Goal: Task Accomplishment & Management: Use online tool/utility

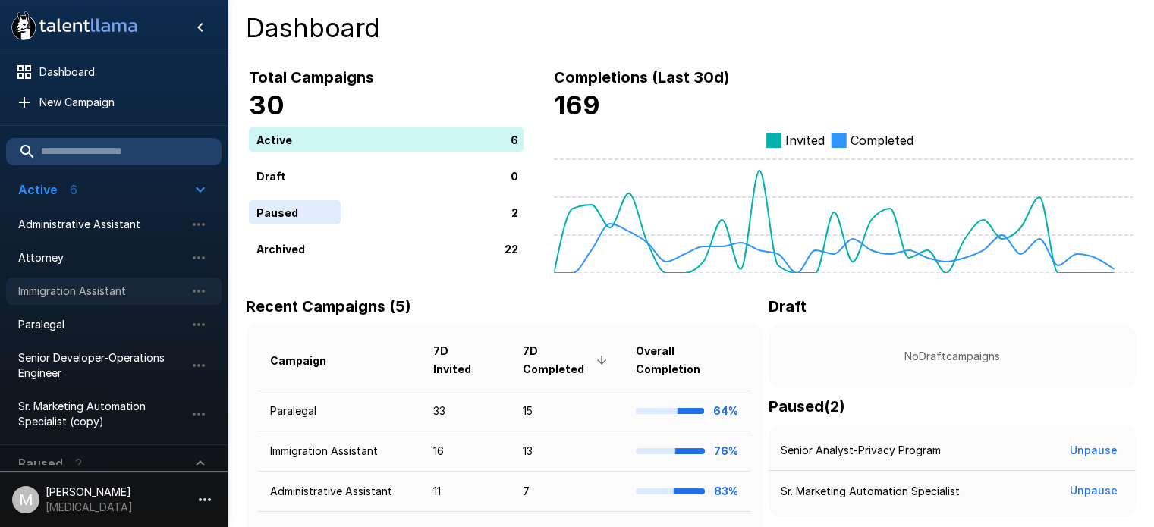
click at [88, 279] on div "Immigration Assistant" at bounding box center [114, 291] width 216 height 27
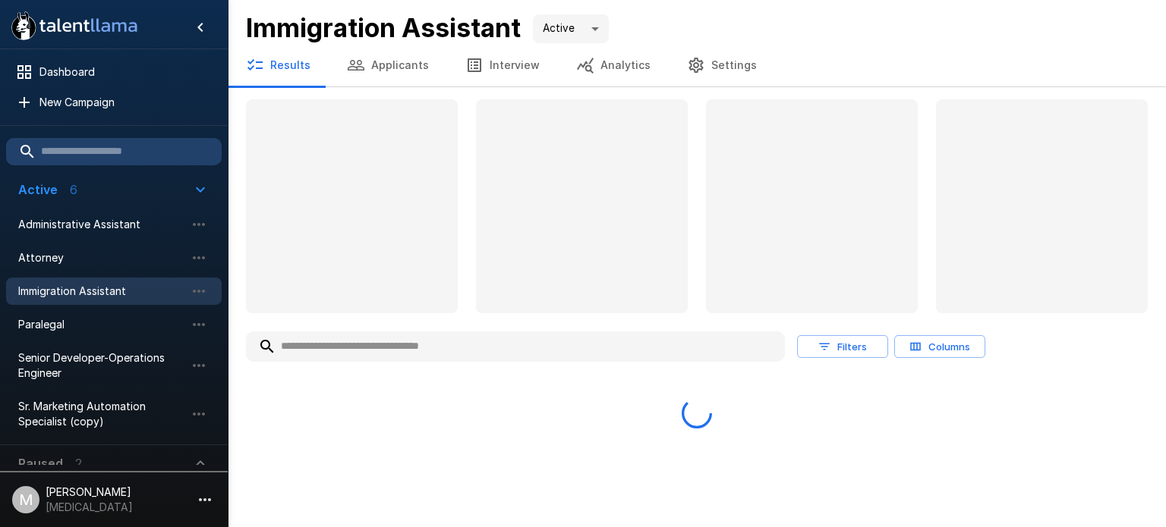
click at [367, 346] on input "text" at bounding box center [515, 346] width 539 height 27
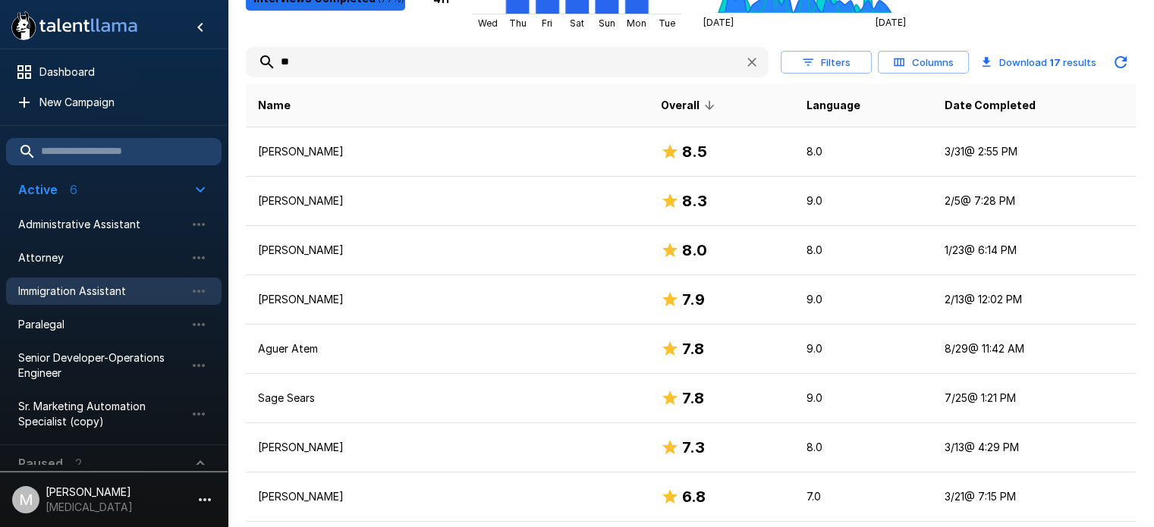
scroll to position [285, 0]
type input "**"
click at [367, 346] on p "Aguer Atem" at bounding box center [447, 348] width 379 height 15
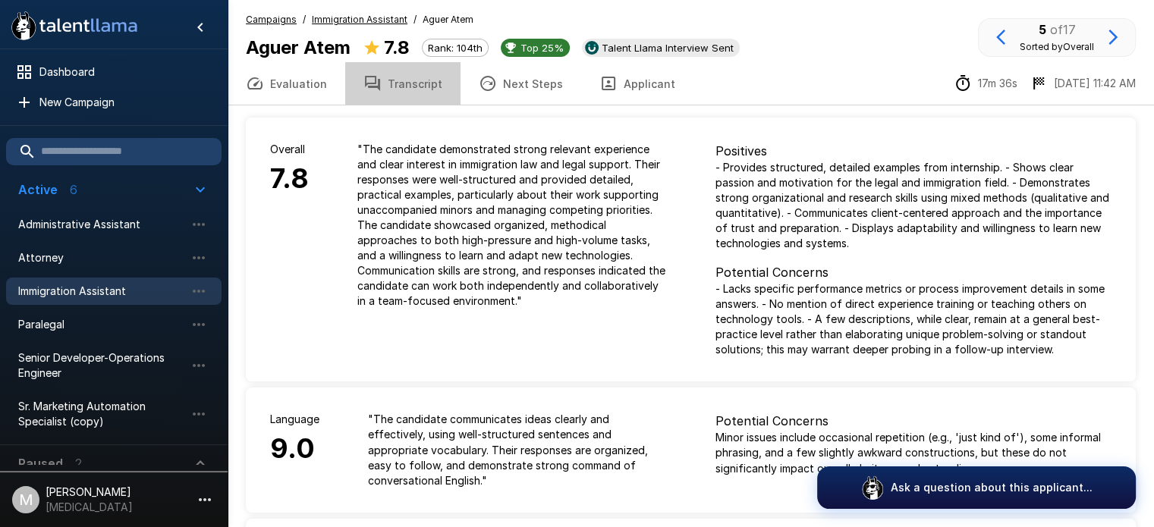
click at [414, 74] on button "Transcript" at bounding box center [402, 83] width 115 height 42
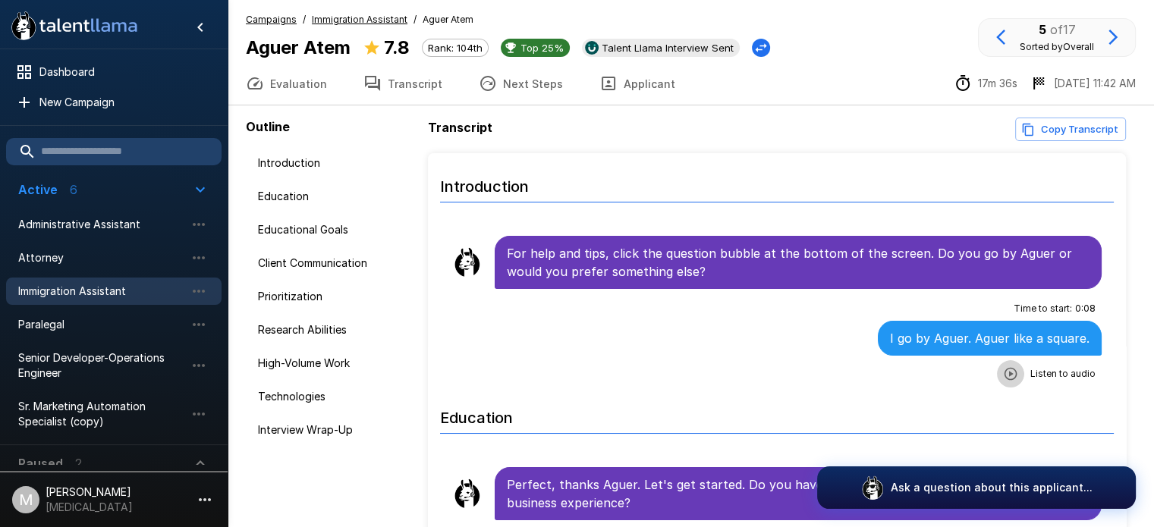
click at [998, 382] on button "button" at bounding box center [1010, 373] width 27 height 27
click at [792, 391] on li "Education" at bounding box center [777, 418] width 674 height 55
click at [942, 373] on icon "button" at bounding box center [948, 376] width 13 height 13
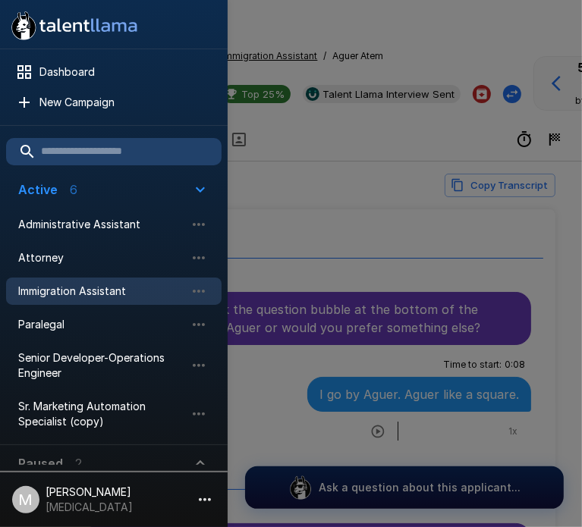
click at [399, 267] on div at bounding box center [291, 263] width 582 height 527
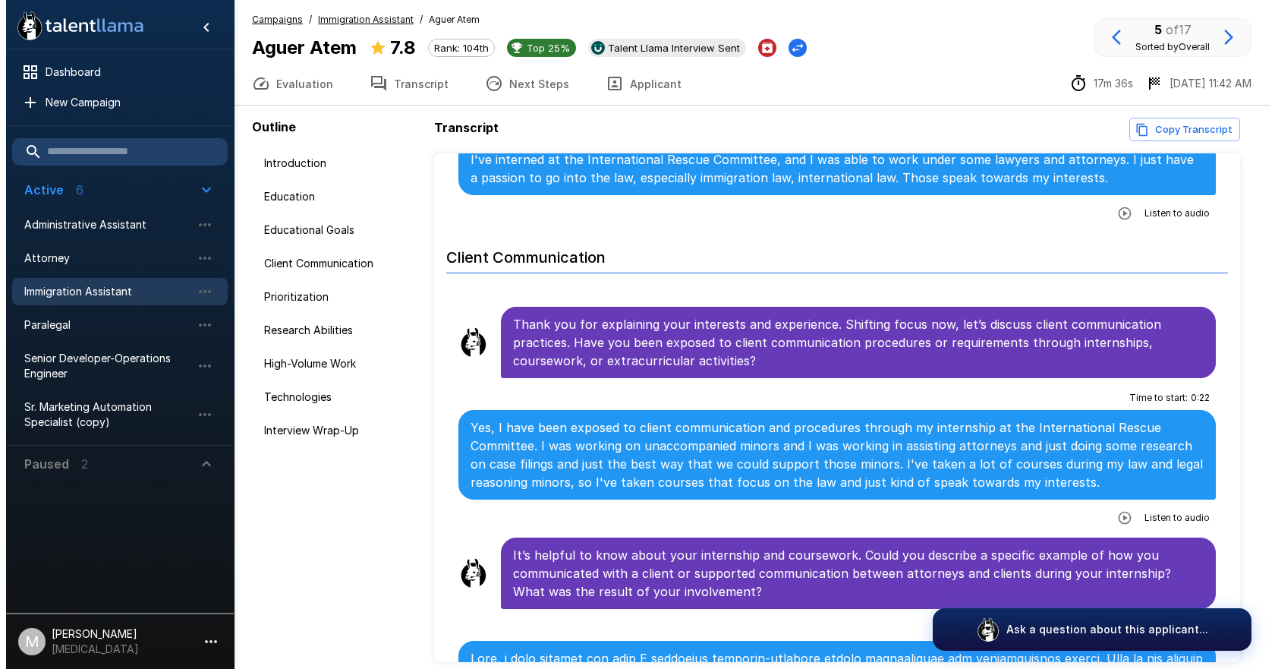
scroll to position [678, 0]
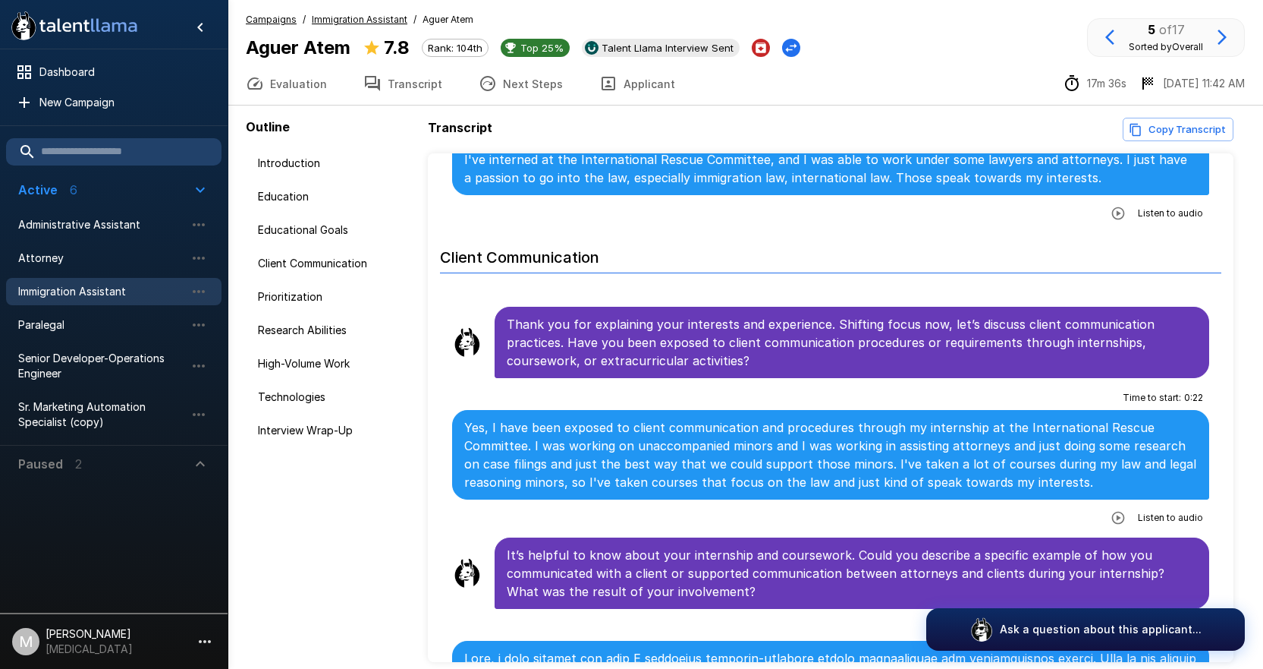
click at [315, 83] on button "Evaluation" at bounding box center [287, 83] width 118 height 42
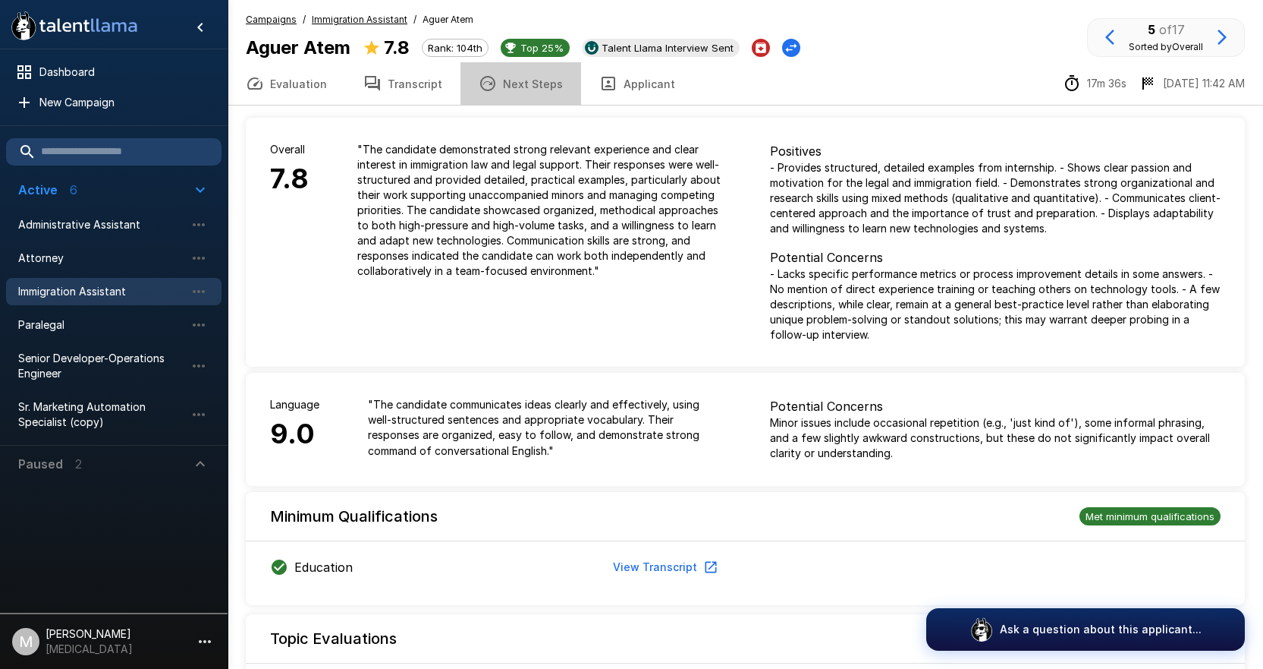
click at [515, 87] on button "Next Steps" at bounding box center [521, 83] width 121 height 42
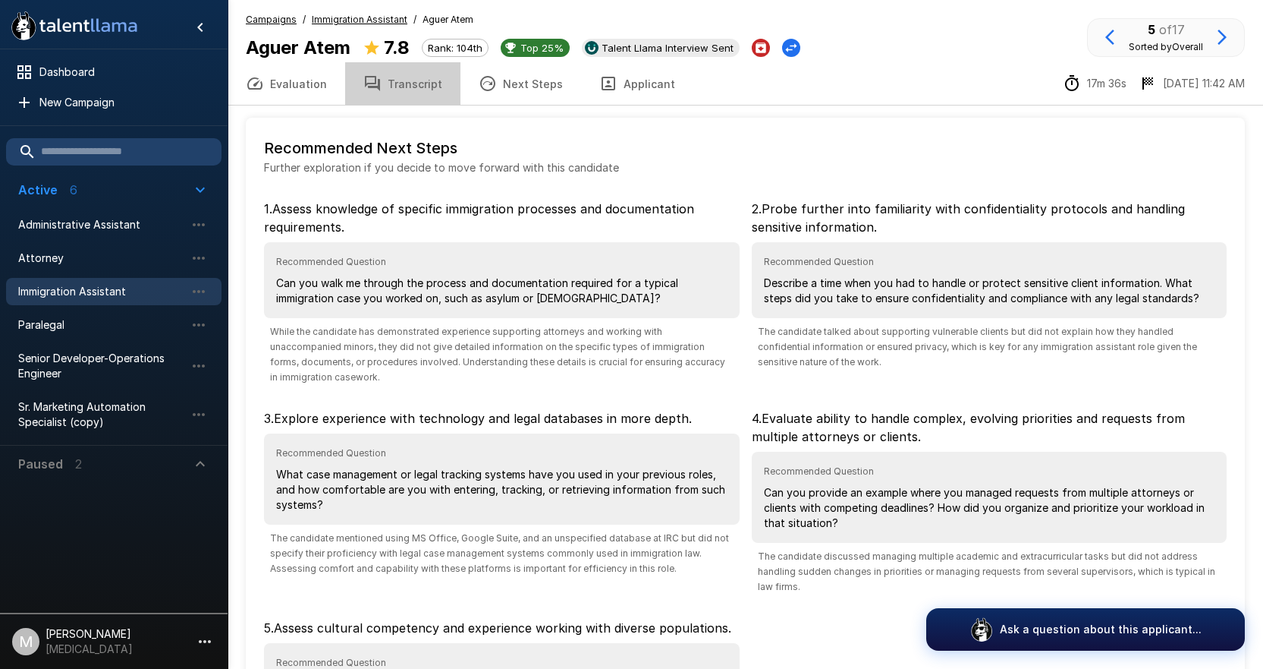
click at [423, 79] on button "Transcript" at bounding box center [402, 83] width 115 height 42
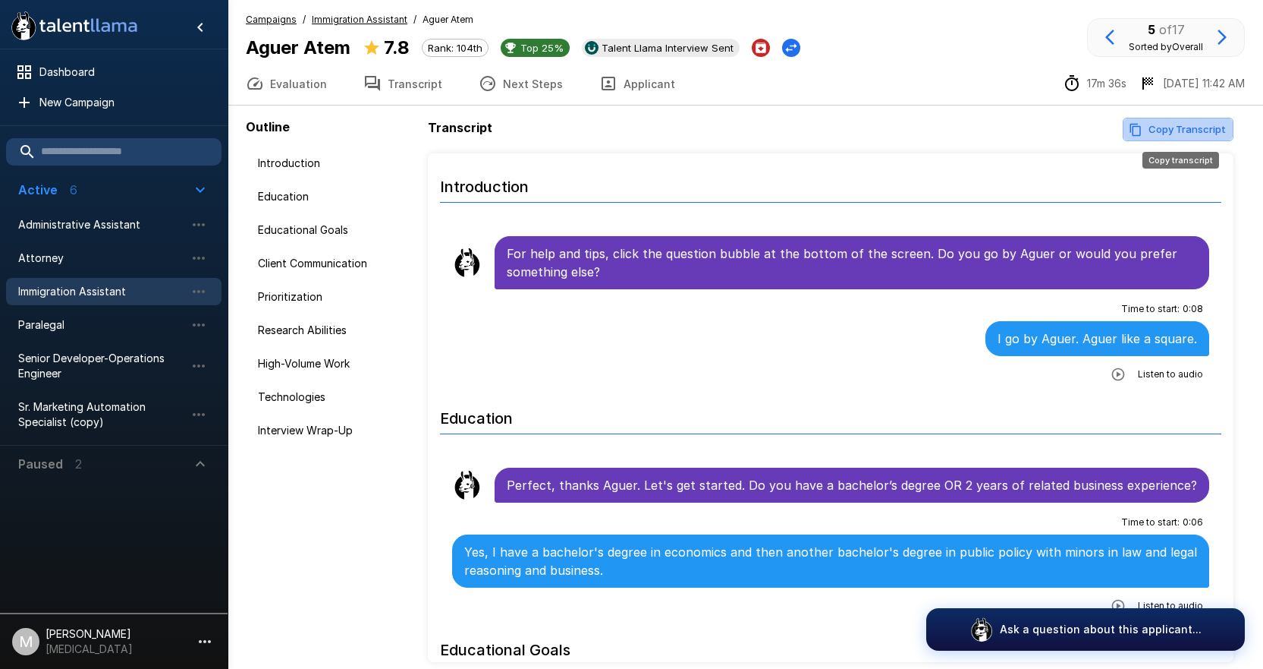
click at [1165, 122] on button "Copy Transcript" at bounding box center [1178, 130] width 111 height 24
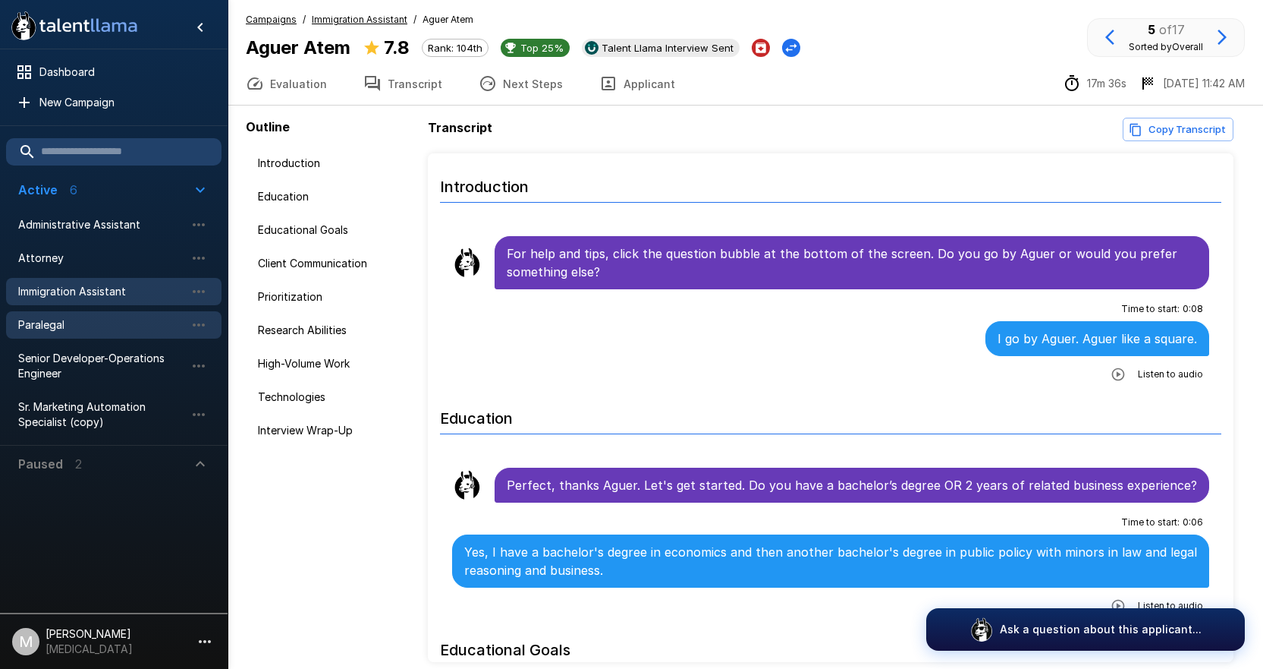
click at [94, 324] on span "Paralegal" at bounding box center [101, 324] width 167 height 15
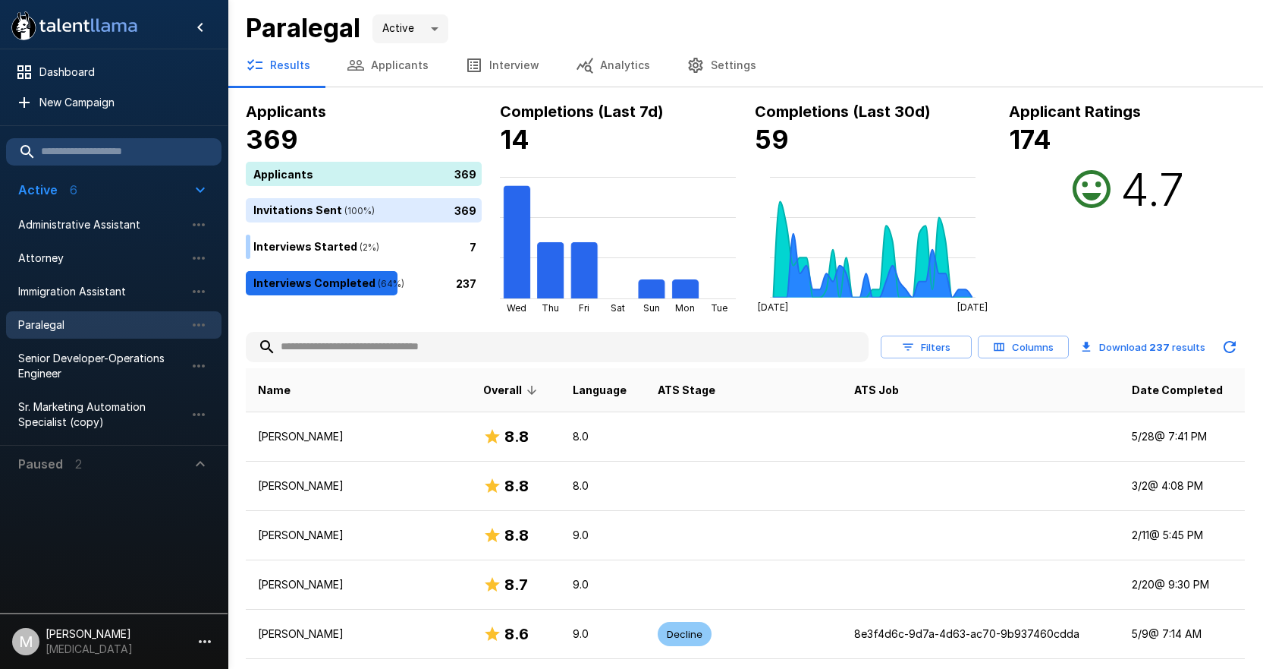
click at [444, 350] on input "text" at bounding box center [557, 346] width 623 height 27
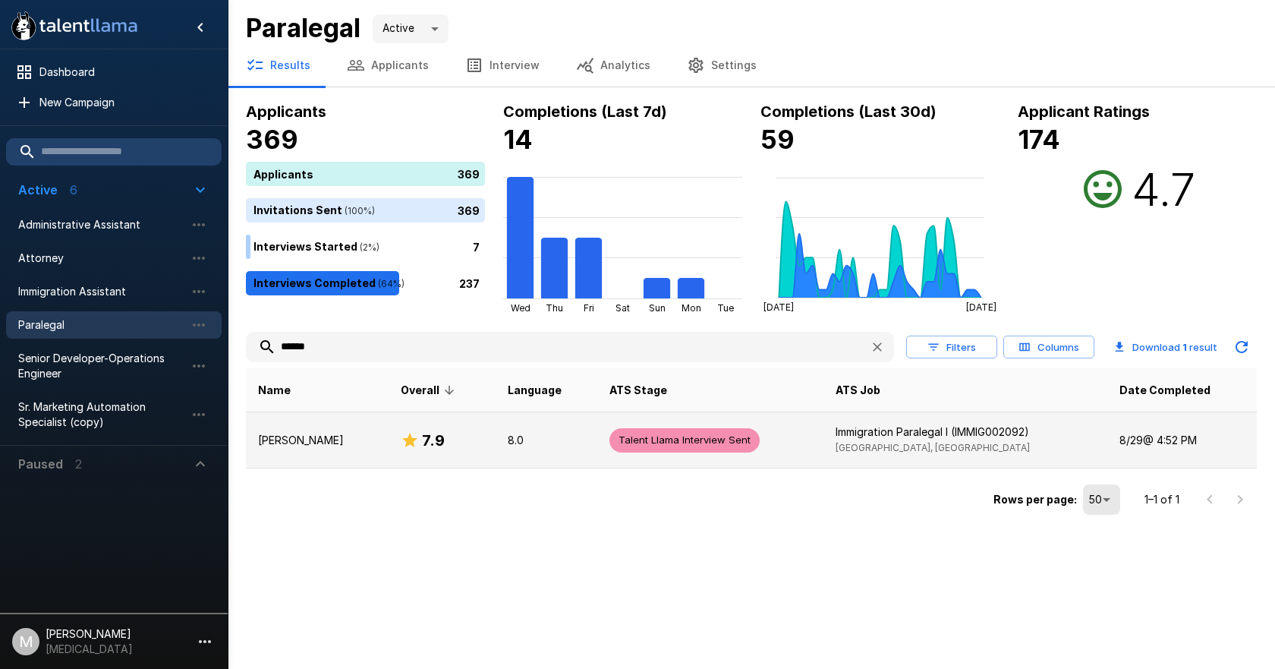
type input "******"
click at [422, 441] on h6 "7.9" at bounding box center [433, 440] width 23 height 24
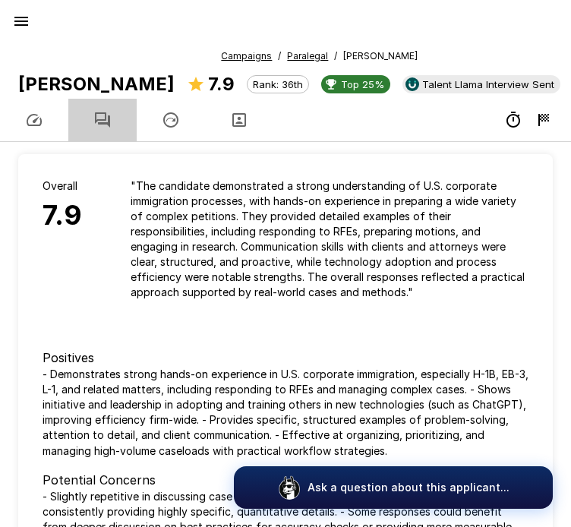
click at [121, 141] on button "button" at bounding box center [102, 120] width 68 height 42
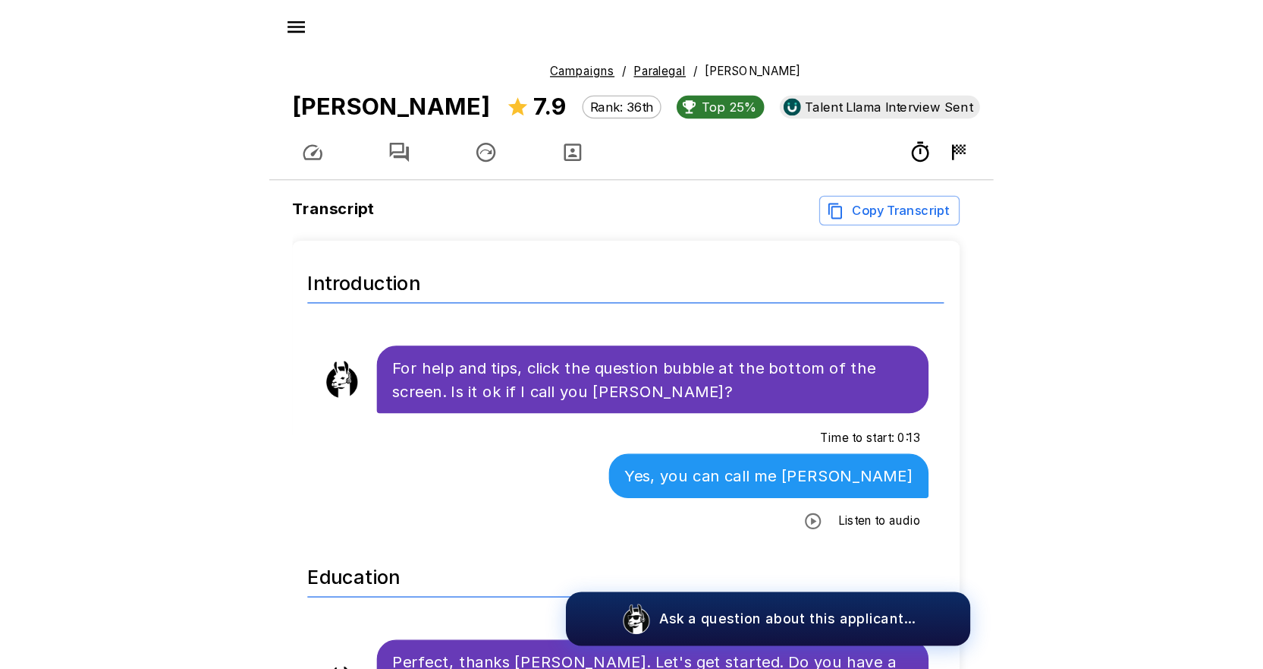
scroll to position [108, 0]
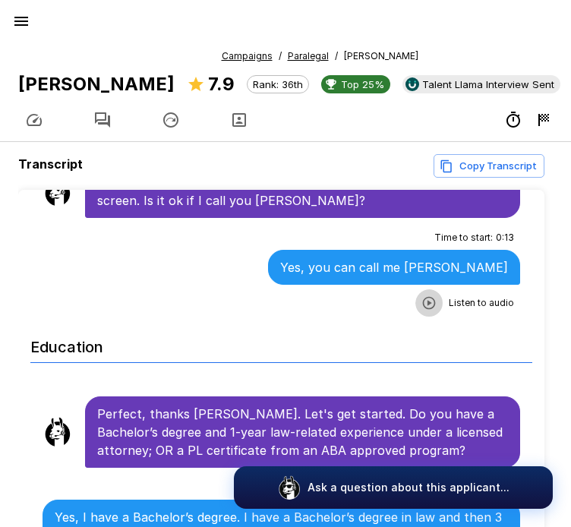
click at [421, 310] on icon "button" at bounding box center [428, 302] width 15 height 15
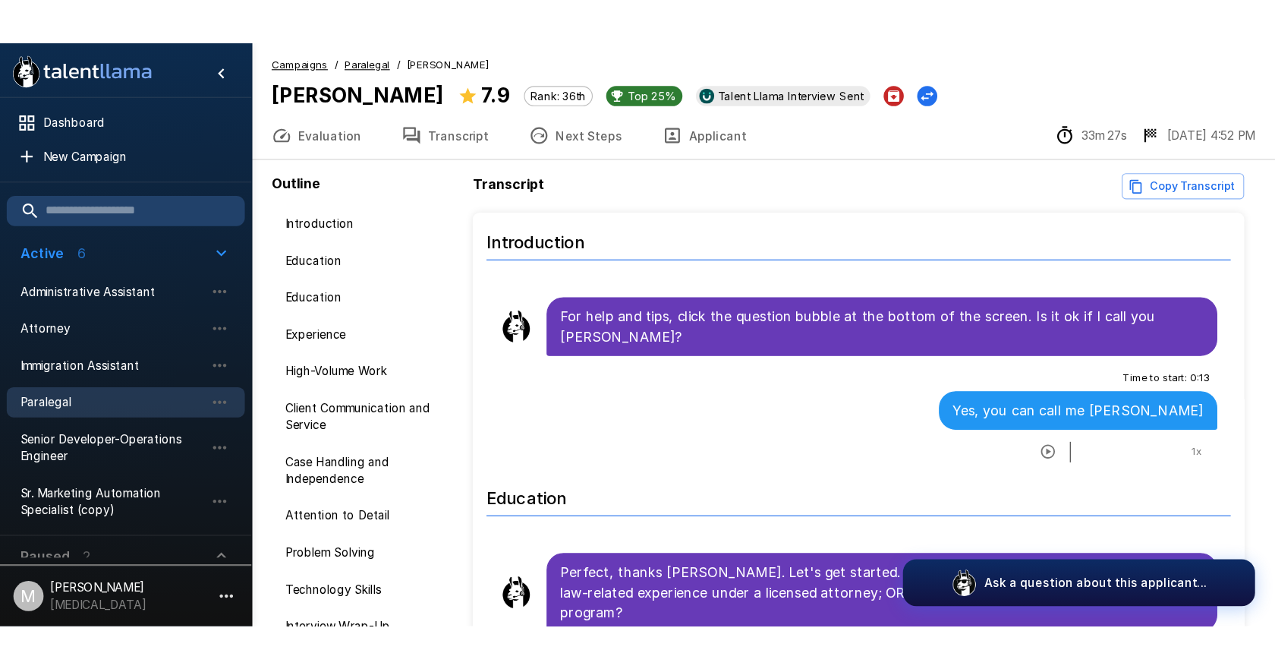
scroll to position [0, 0]
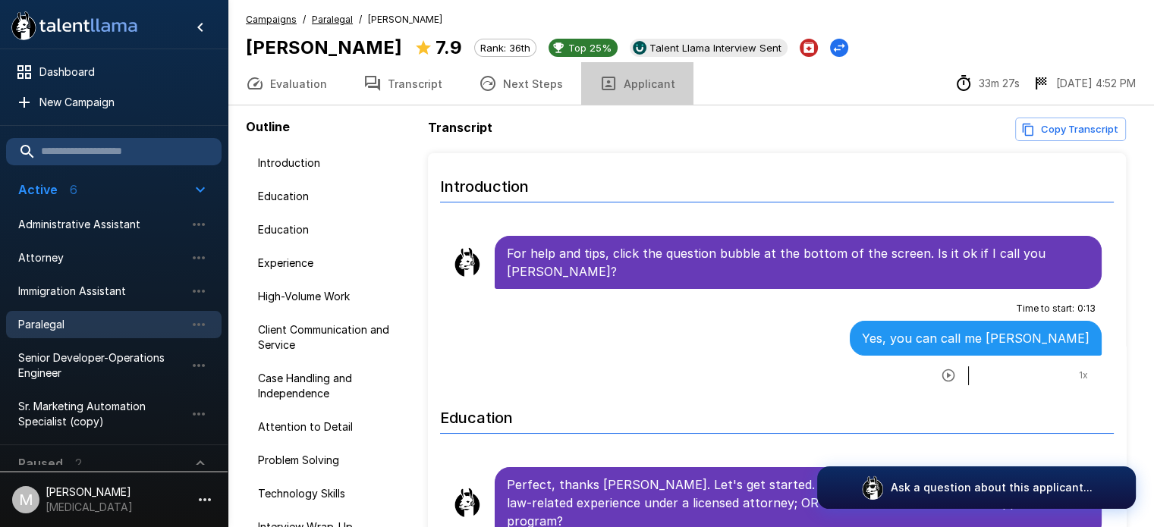
click at [638, 84] on button "Applicant" at bounding box center [637, 83] width 112 height 42
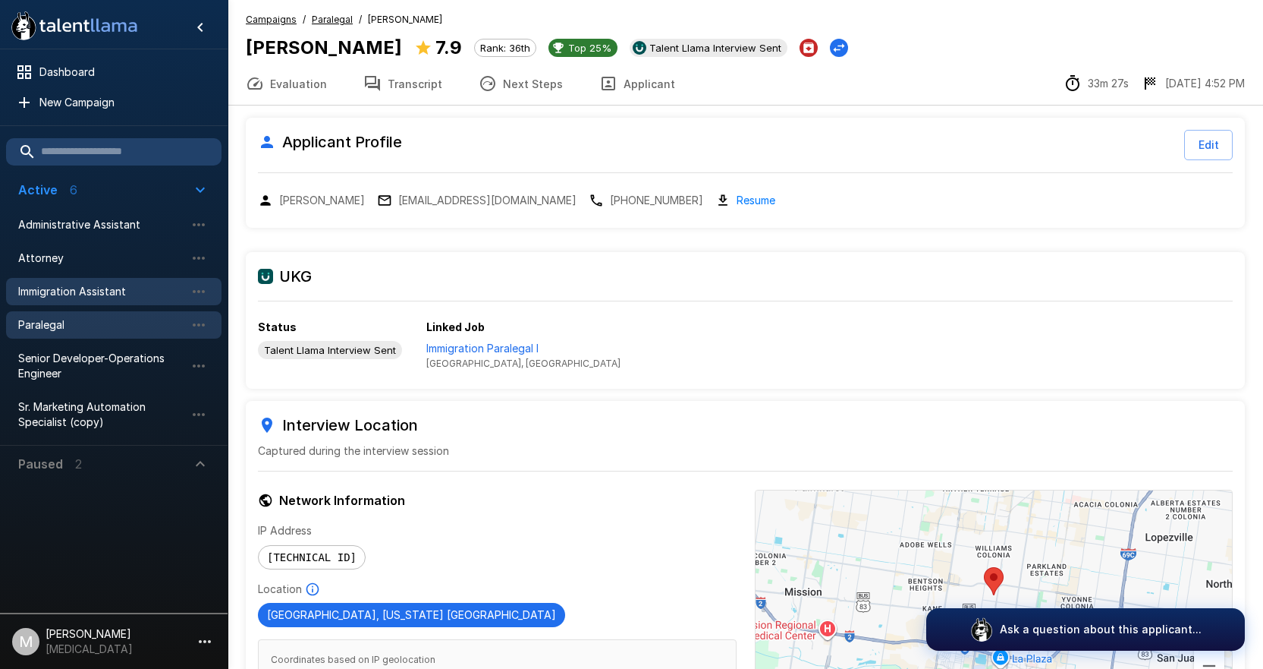
click at [63, 289] on span "Immigration Assistant" at bounding box center [101, 291] width 167 height 15
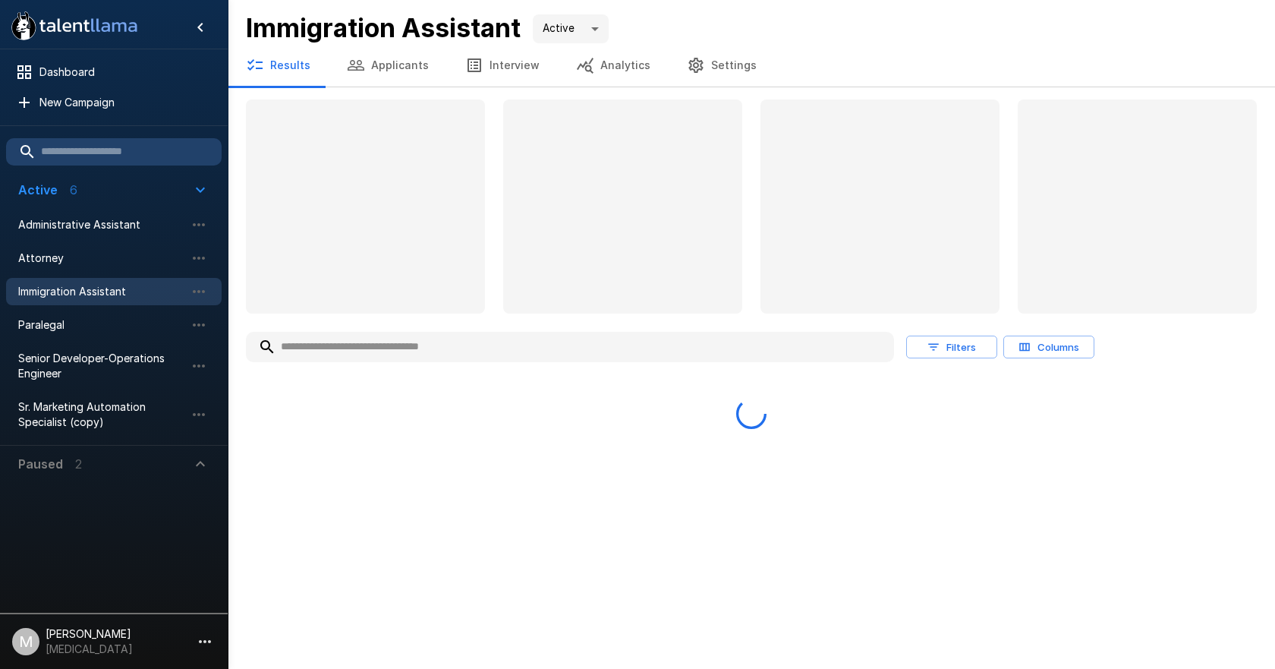
click at [423, 338] on input "text" at bounding box center [570, 346] width 648 height 27
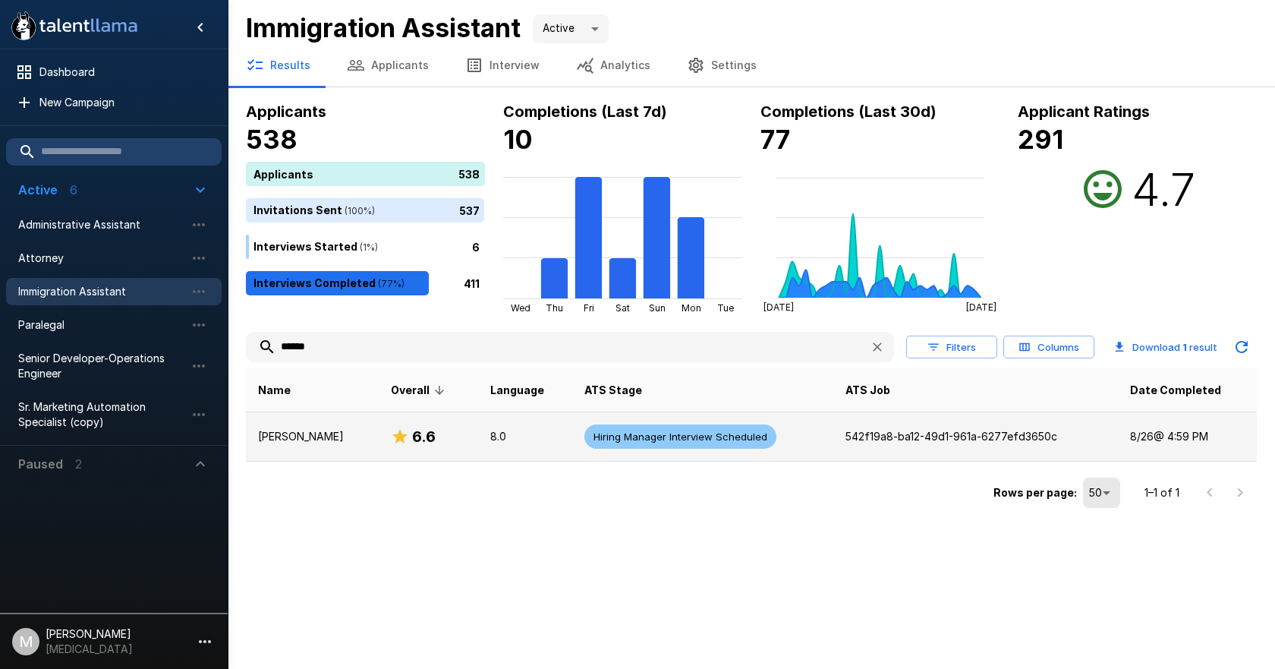
type input "******"
click at [283, 436] on p "[PERSON_NAME]" at bounding box center [312, 436] width 109 height 15
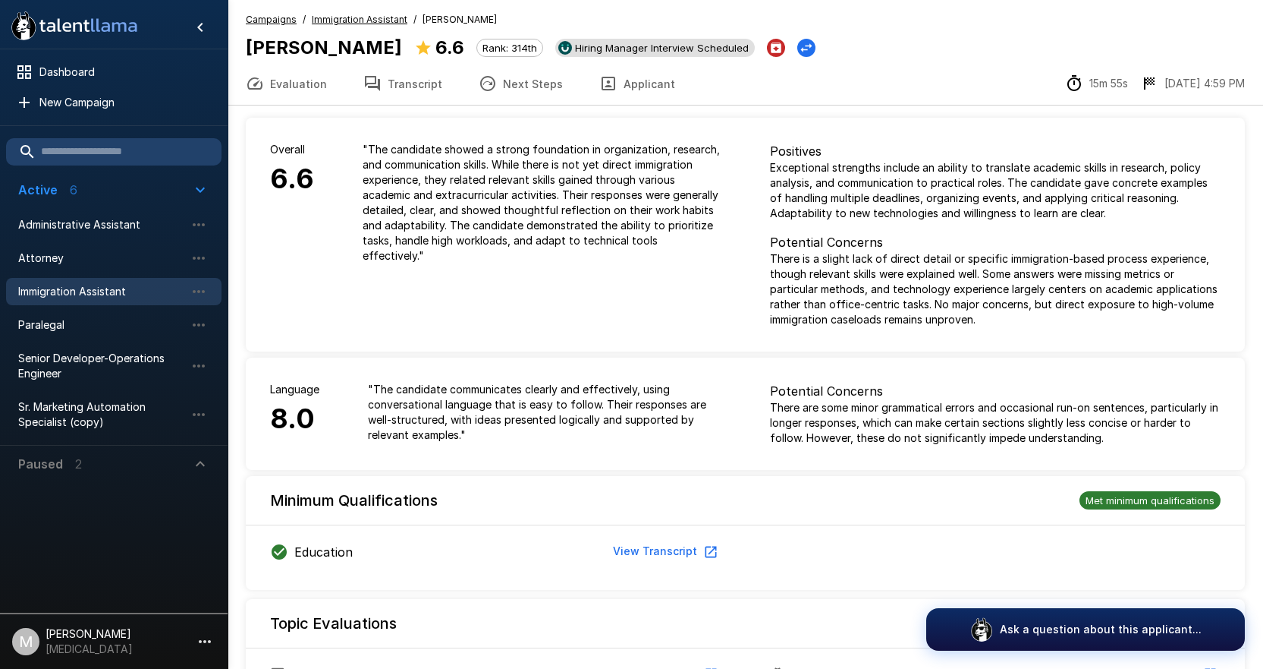
drag, startPoint x: 486, startPoint y: 81, endPoint x: 567, endPoint y: 52, distance: 85.7
click at [486, 81] on icon "button" at bounding box center [487, 83] width 15 height 15
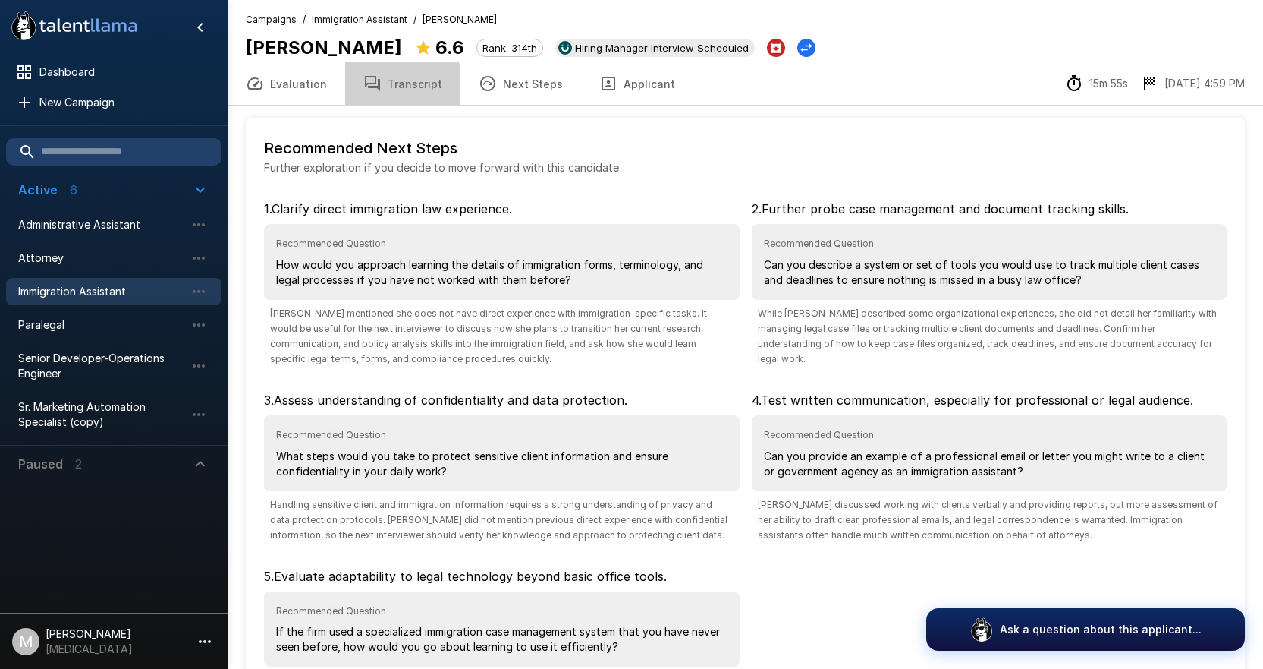
click at [397, 93] on button "Transcript" at bounding box center [402, 83] width 115 height 42
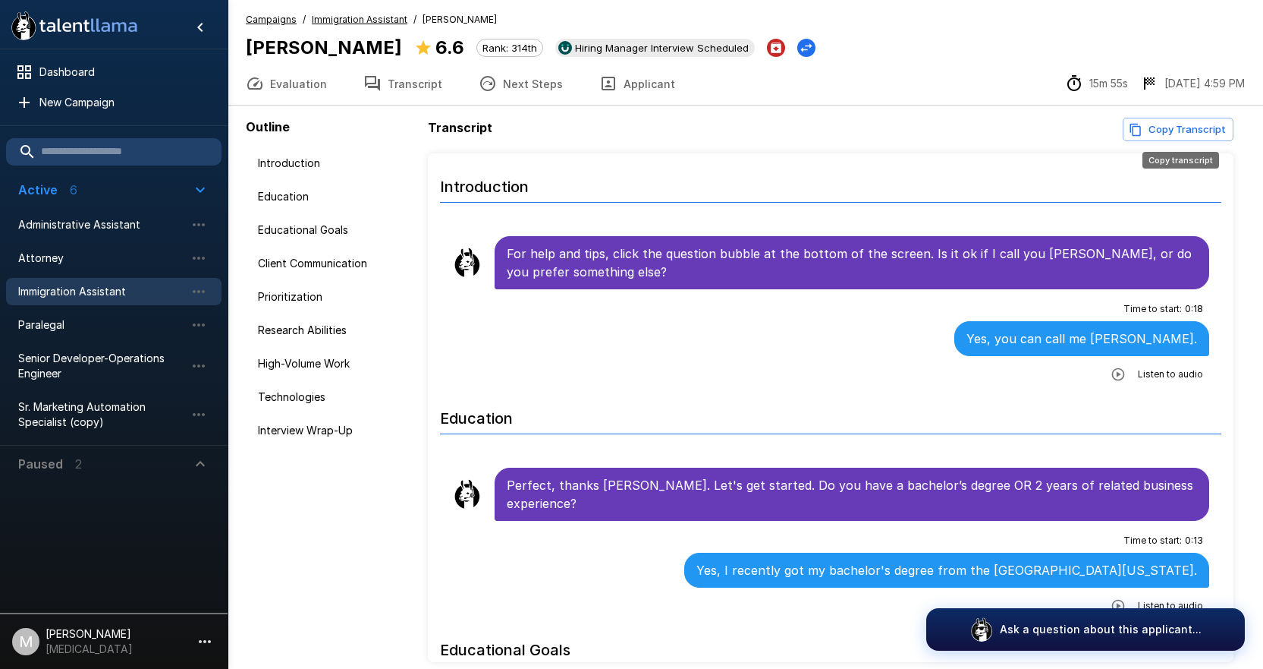
click at [1146, 118] on button "Copy Transcript" at bounding box center [1178, 130] width 111 height 24
click at [638, 87] on button "Applicant" at bounding box center [637, 83] width 112 height 42
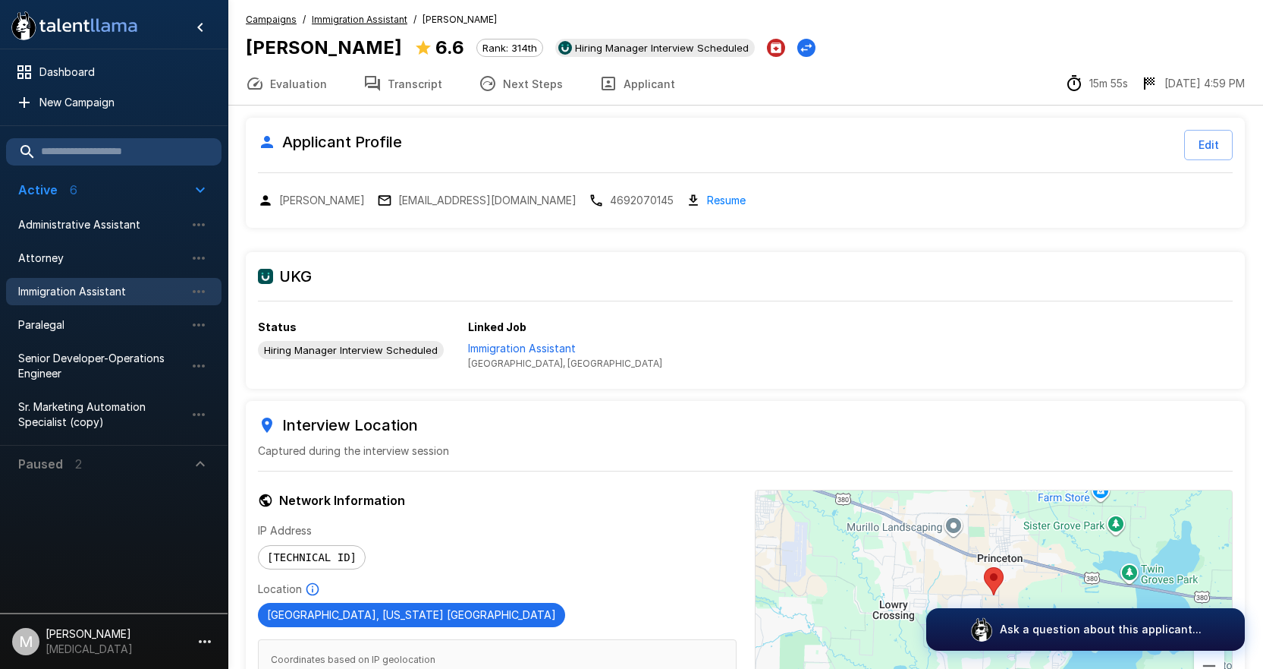
click at [89, 289] on span "Immigration Assistant" at bounding box center [101, 291] width 167 height 15
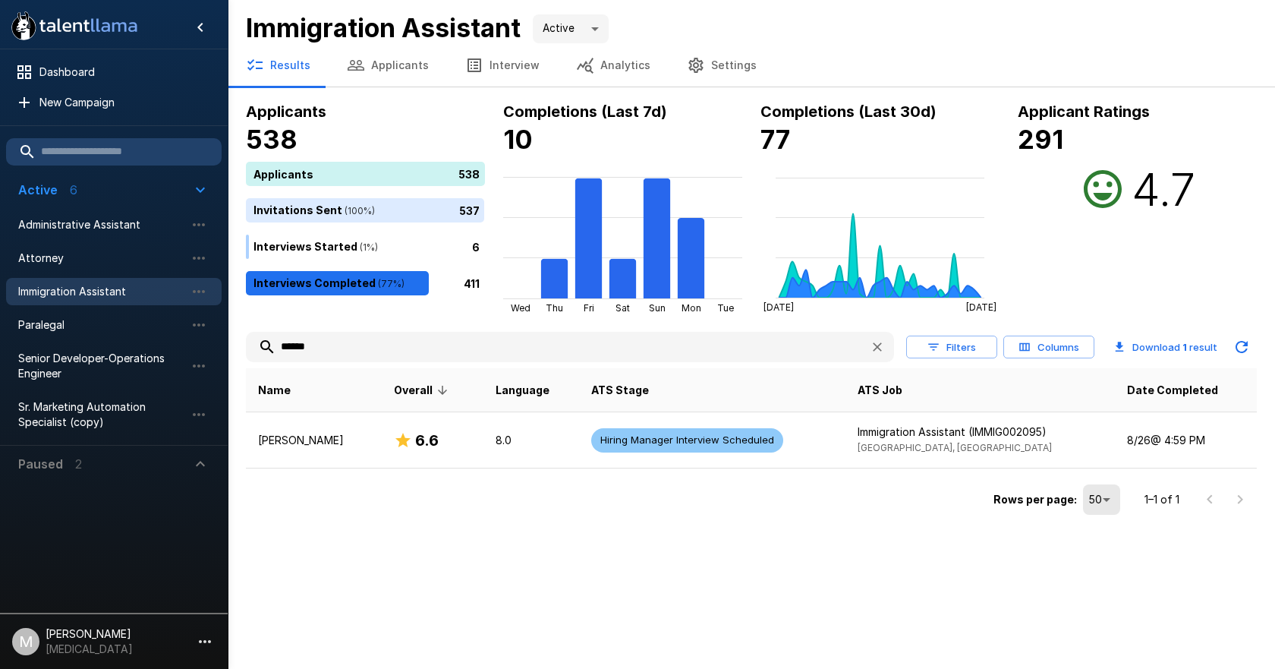
drag, startPoint x: 345, startPoint y: 343, endPoint x: 0, endPoint y: 301, distance: 347.8
click at [228, 301] on div ".st0{fill:#FFFFFF;} .st1{fill:#76a4ed;} Dashboard New Campaign Active 6 Adminis…" at bounding box center [751, 259] width 1047 height 519
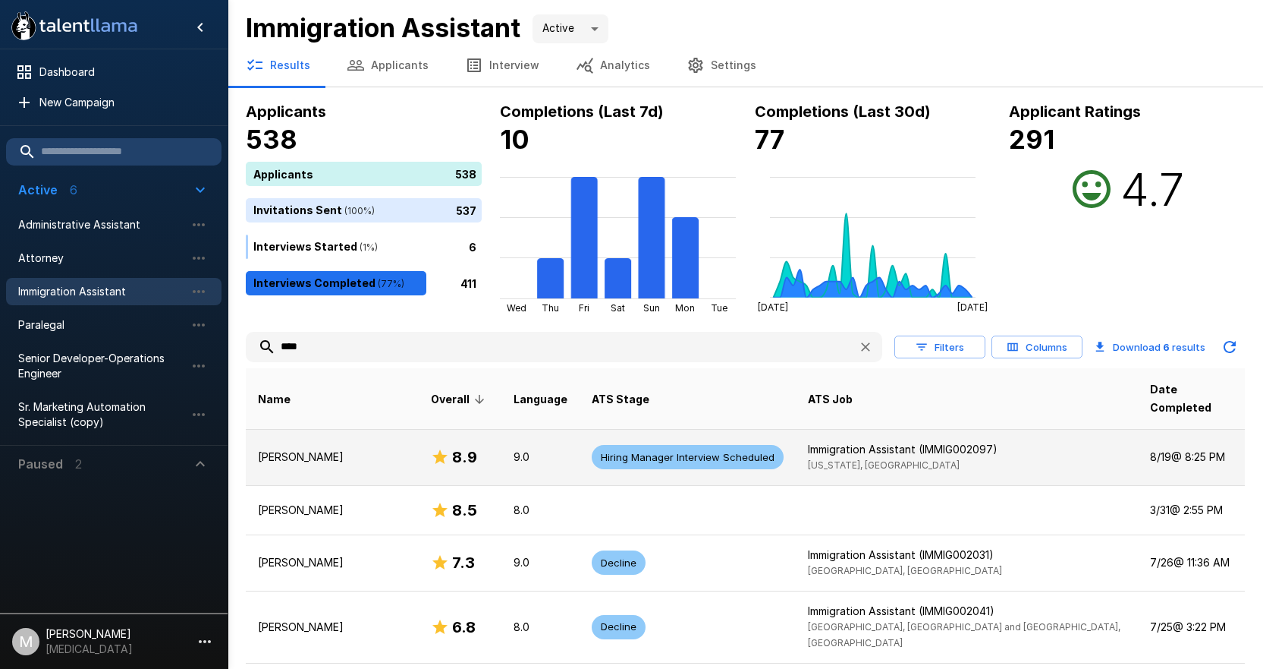
type input "****"
click at [356, 449] on p "[PERSON_NAME]" at bounding box center [332, 456] width 149 height 15
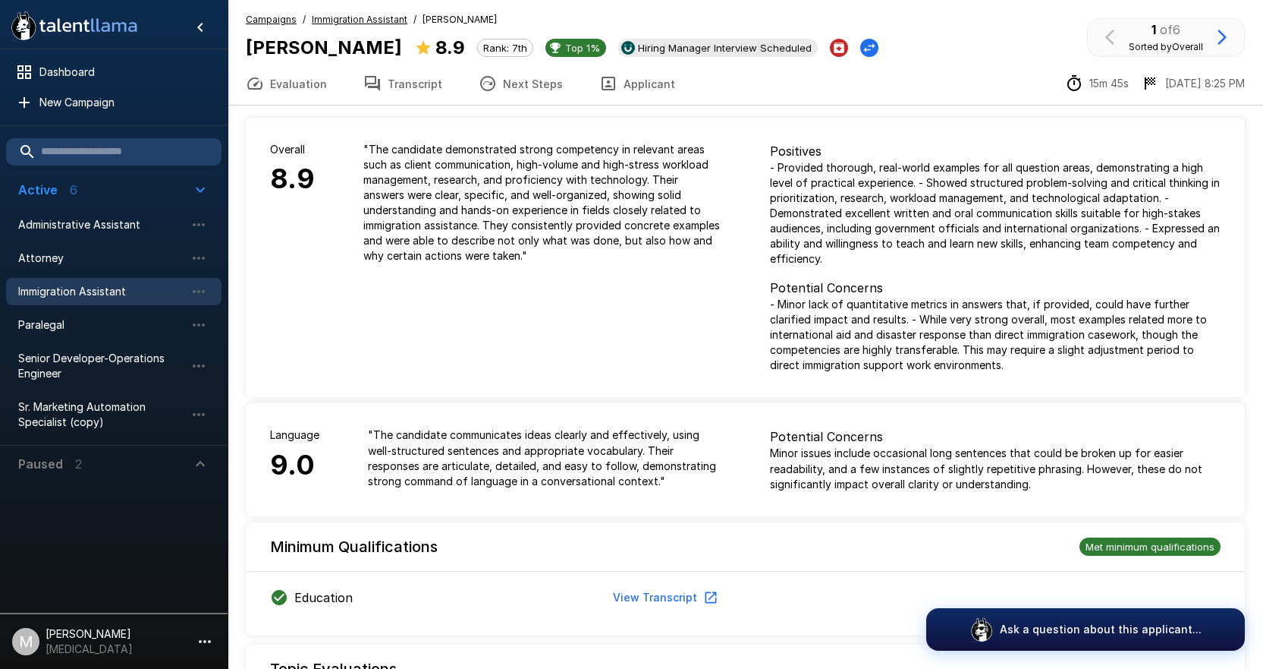
drag, startPoint x: 527, startPoint y: 80, endPoint x: 716, endPoint y: 14, distance: 200.2
click at [527, 80] on button "Next Steps" at bounding box center [521, 83] width 121 height 42
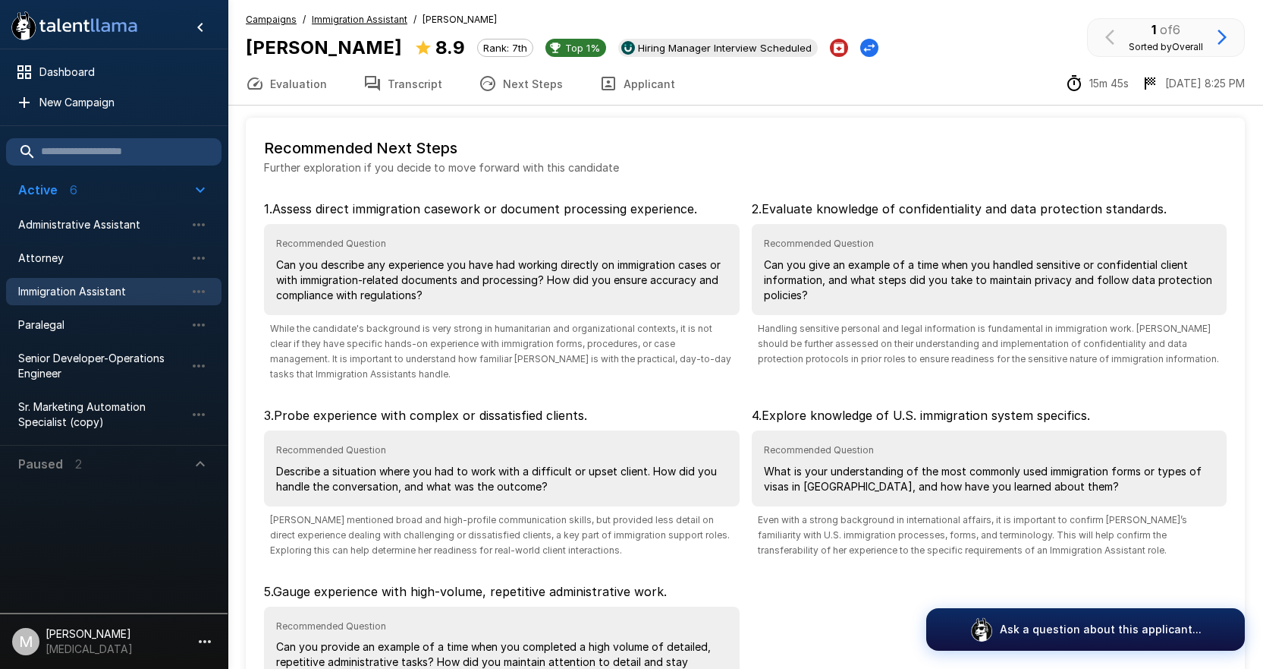
click at [404, 92] on button "Transcript" at bounding box center [402, 83] width 115 height 42
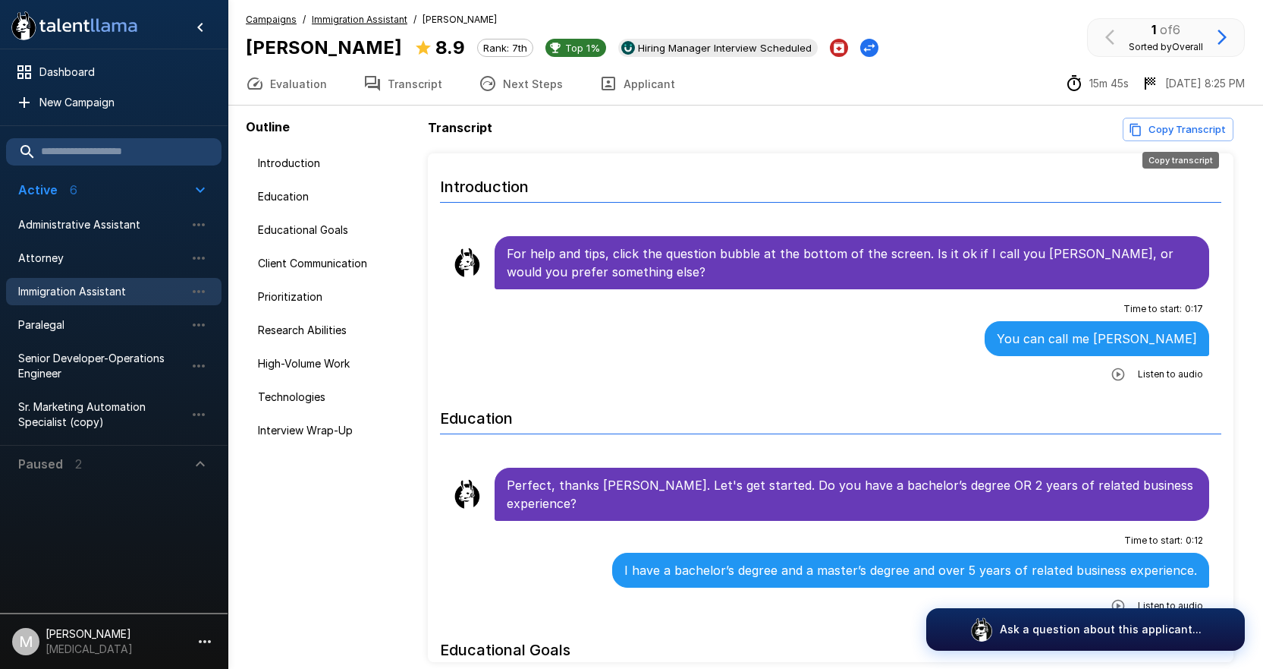
click at [1147, 131] on button "Copy Transcript" at bounding box center [1178, 130] width 111 height 24
